Goal: Navigation & Orientation: Find specific page/section

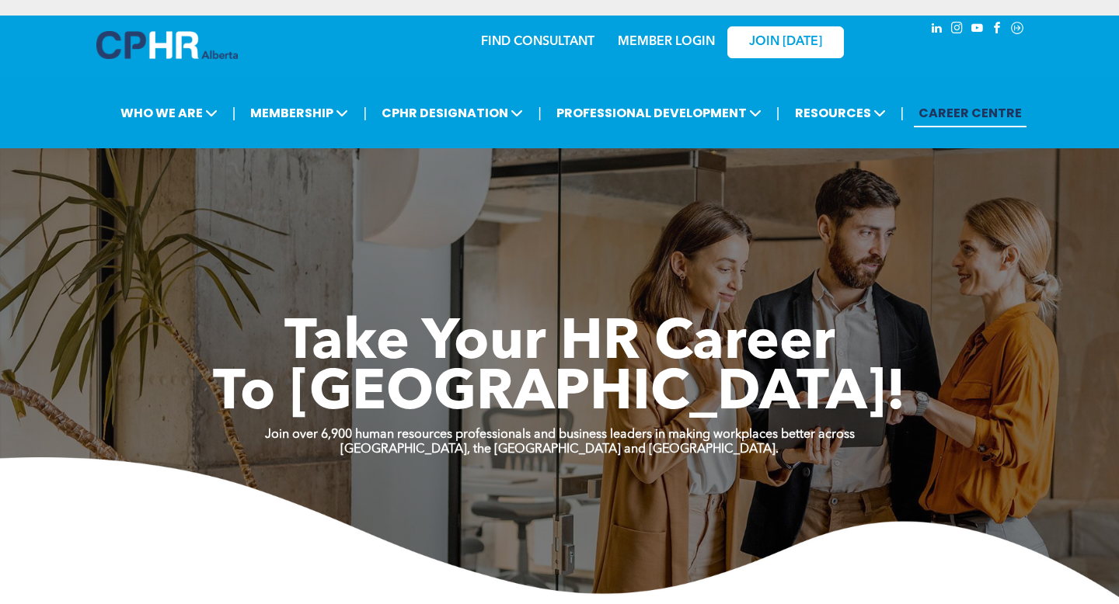
click at [667, 40] on link "MEMBER LOGIN" at bounding box center [666, 42] width 97 height 12
click at [660, 54] on div "MEMBER LOGIN" at bounding box center [633, 41] width 143 height 49
click at [653, 40] on link "MEMBER LOGIN" at bounding box center [666, 42] width 97 height 12
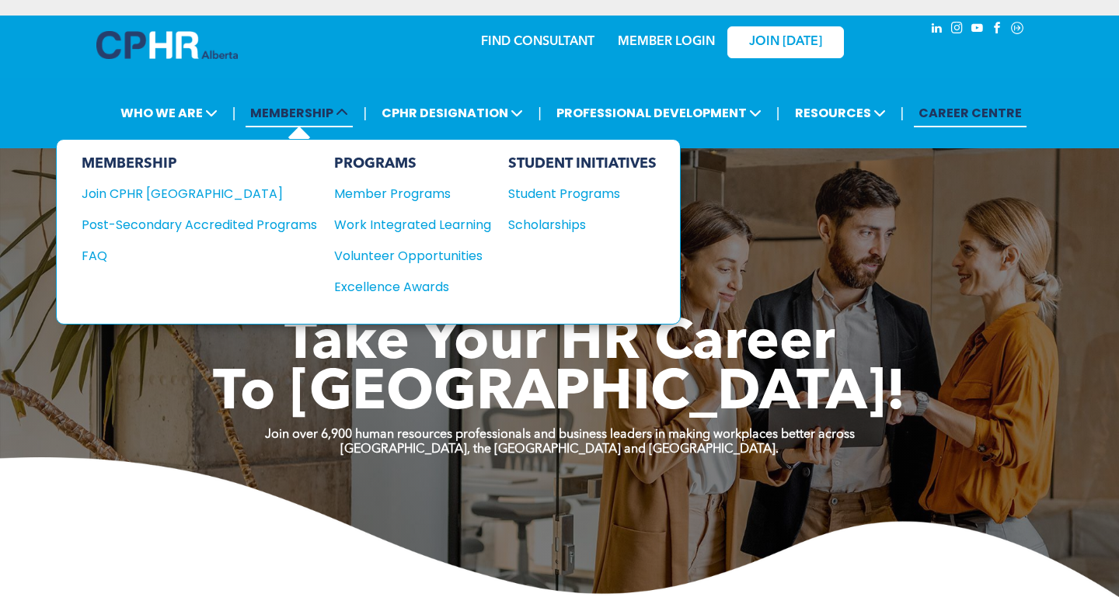
click at [305, 116] on span "MEMBERSHIP" at bounding box center [298, 113] width 107 height 29
click at [176, 194] on div "Join CPHR [GEOGRAPHIC_DATA]" at bounding box center [188, 193] width 212 height 19
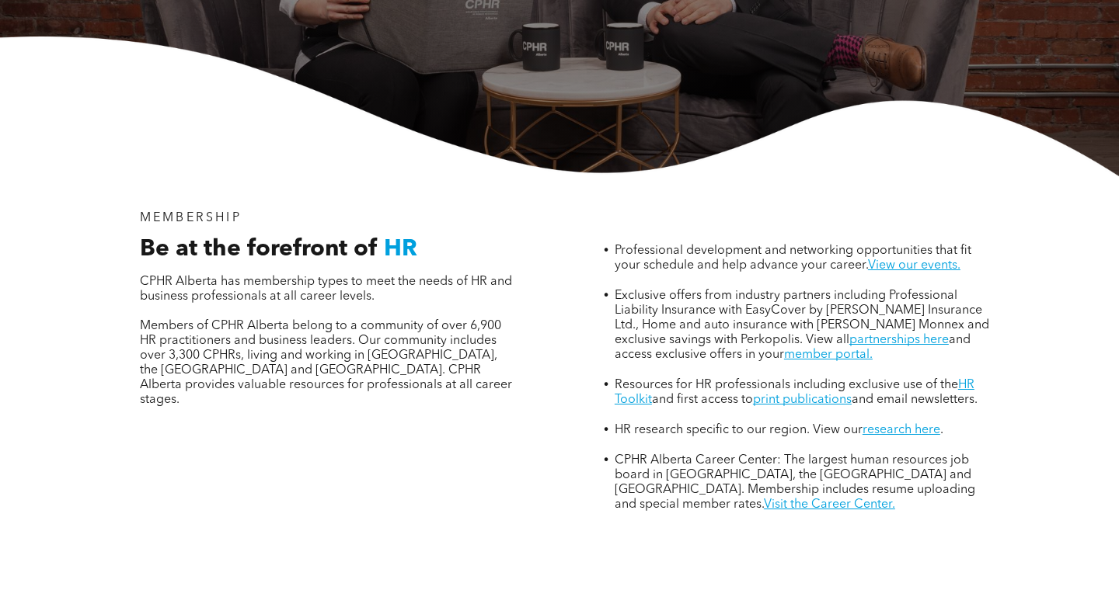
scroll to position [399, 0]
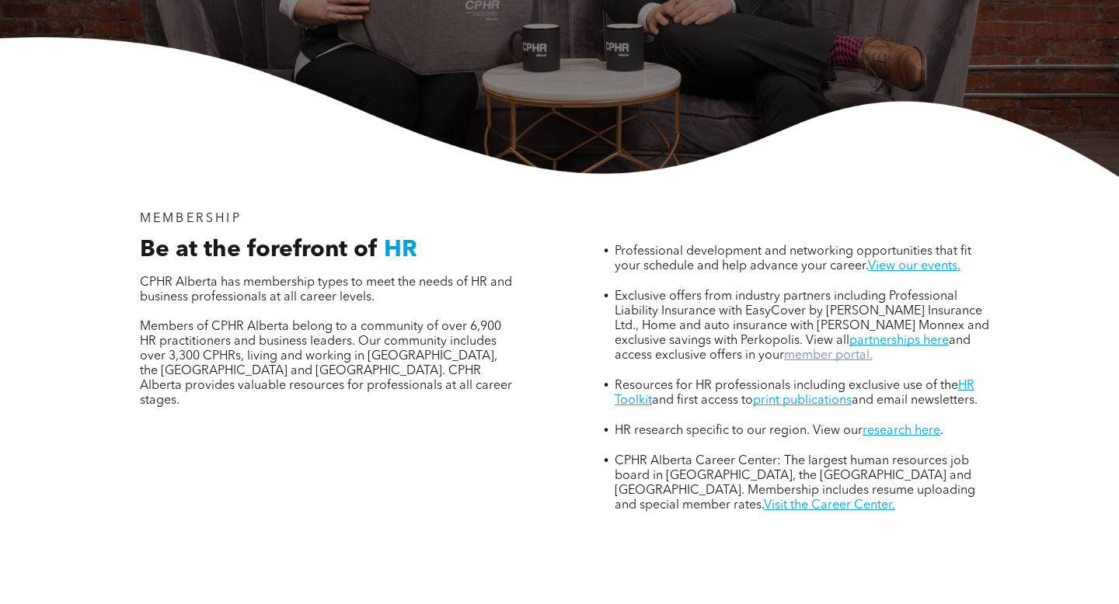
click at [787, 350] on link "member portal." at bounding box center [828, 356] width 89 height 12
